Goal: Task Accomplishment & Management: Manage account settings

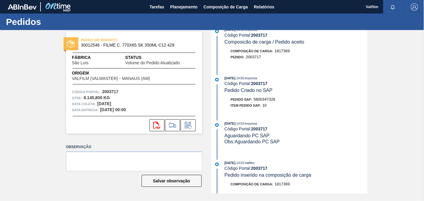
scroll to position [400, 0]
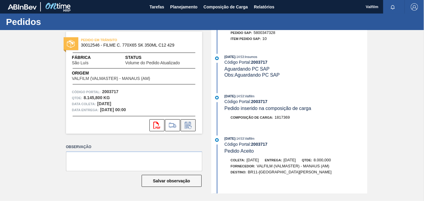
click at [184, 128] on icon at bounding box center [189, 125] width 10 height 7
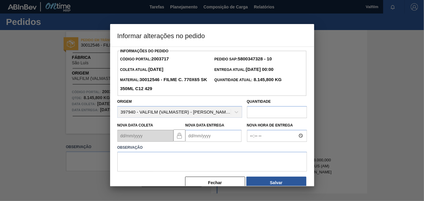
click at [210, 139] on Entrega2003717 "Nova Data Entrega" at bounding box center [214, 136] width 56 height 12
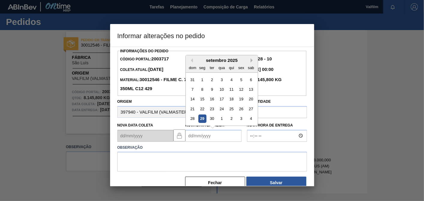
click at [251, 60] on button "Next Month" at bounding box center [253, 60] width 4 height 4
click at [204, 90] on div "6" at bounding box center [202, 89] width 8 height 8
type Entrega2003717 "06/10/2025"
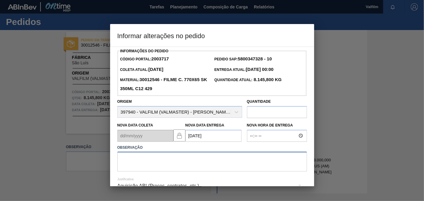
drag, startPoint x: 220, startPoint y: 165, endPoint x: 217, endPoint y: 164, distance: 3.0
click at [220, 164] on textarea at bounding box center [212, 162] width 190 height 20
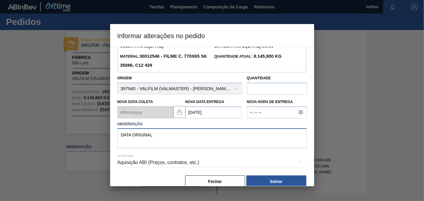
scroll to position [33, 0]
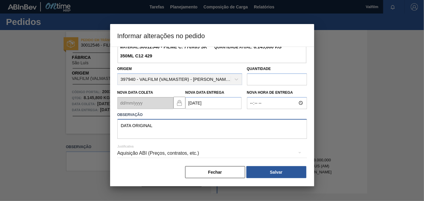
type textarea "DATA ORIGINAL"
click at [209, 146] on div "Aquisição ABI (Preços, contratos, etc.)" at bounding box center [212, 153] width 190 height 17
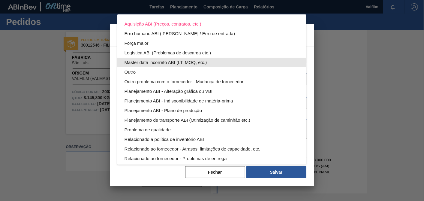
click at [163, 65] on div "Master data incorreto ABI (LT, MOQ, etc.)" at bounding box center [212, 63] width 175 height 10
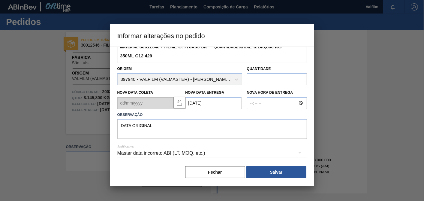
click at [294, 171] on button "Salvar" at bounding box center [277, 172] width 60 height 12
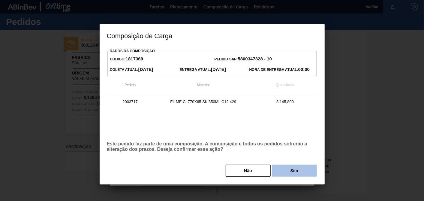
click at [300, 172] on button "Sim" at bounding box center [294, 171] width 45 height 12
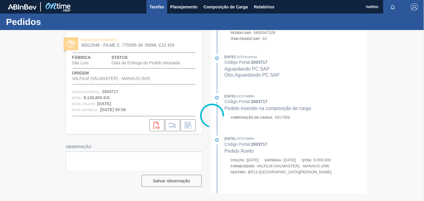
scroll to position [456, 0]
